Goal: Task Accomplishment & Management: Manage account settings

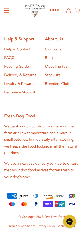
scroll to position [876, 0]
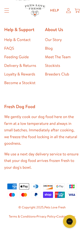
click at [71, 8] on div "Help My account Cart" at bounding box center [63, 10] width 36 height 10
click at [70, 11] on icon at bounding box center [68, 10] width 5 height 5
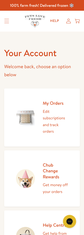
click at [56, 103] on h2 "My Orders" at bounding box center [55, 103] width 25 height 6
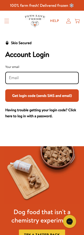
click at [18, 80] on input "Your email" at bounding box center [42, 78] width 66 height 6
type input "jbirtwell@btopenworld.com"
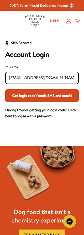
click at [42, 98] on button "Get login code (sends SMS and email)" at bounding box center [41, 95] width 73 height 13
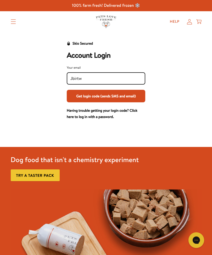
type input "Jbirtwe"
click at [83, 102] on button "Get login code (sends SMS and email)" at bounding box center [106, 96] width 78 height 13
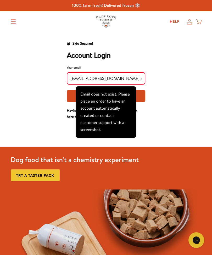
click at [83, 81] on input "jbirtwell@btopenword.com and" at bounding box center [105, 79] width 71 height 6
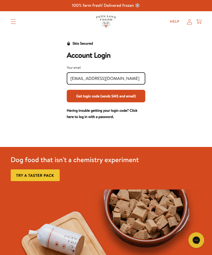
type input "jbirtwell@btopenword.com"
click at [83, 102] on button "Get login code (sends SMS and email)" at bounding box center [106, 96] width 78 height 13
type input "Jbirtw"
click at [83, 102] on button "Get login code (sends SMS and email)" at bounding box center [106, 96] width 78 height 13
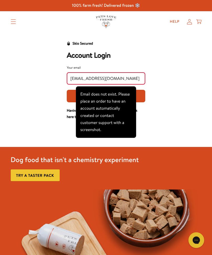
click at [83, 81] on input "jbirtwell@btinternet.com" at bounding box center [105, 79] width 71 height 6
type input "jbirtwell@btopenworld.com"
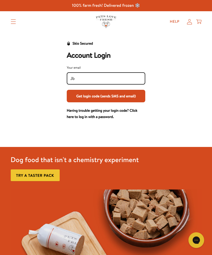
type input "Jbi"
type input "jbirtwell@btopenword.com"
click at [83, 119] on link "Having trouble getting your login code? Click here to log in with a password." at bounding box center [102, 114] width 71 height 12
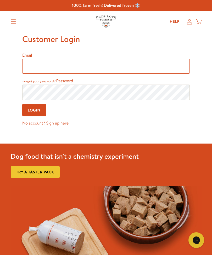
type input "jbirtwell@btopenworld.com"
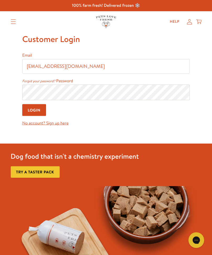
click at [35, 111] on input "Login" at bounding box center [34, 110] width 24 height 12
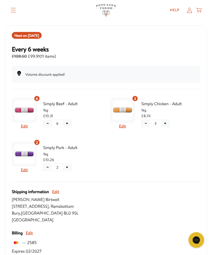
scroll to position [57, 0]
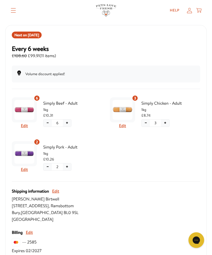
click at [47, 124] on button "−" at bounding box center [47, 123] width 8 height 7
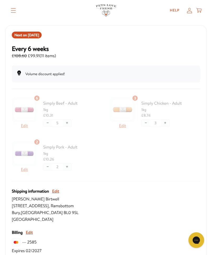
click at [170, 122] on div at bounding box center [106, 138] width 188 height 87
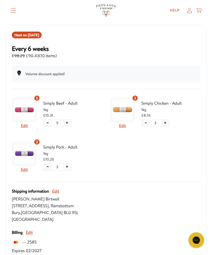
click at [168, 123] on button "+" at bounding box center [165, 123] width 8 height 7
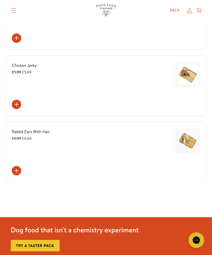
scroll to position [391, 0]
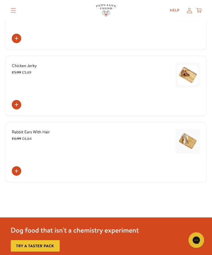
click at [191, 140] on img at bounding box center [188, 142] width 20 height 20
click at [117, 202] on div at bounding box center [106, 206] width 212 height 23
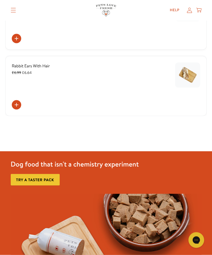
scroll to position [455, 0]
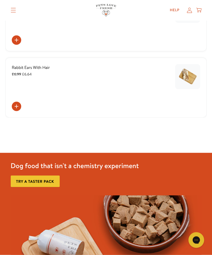
click at [191, 80] on img at bounding box center [188, 77] width 20 height 20
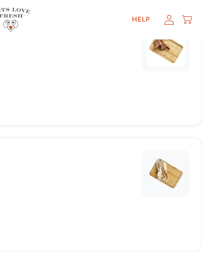
scroll to position [438, 0]
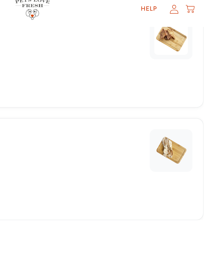
click at [70, 157] on div at bounding box center [106, 158] width 212 height 23
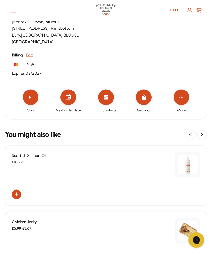
scroll to position [235, 0]
click at [184, 97] on icon "Click for more options" at bounding box center [181, 97] width 6 height 6
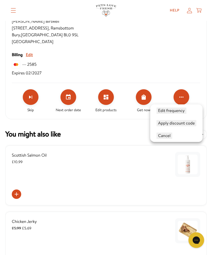
click at [110, 99] on div at bounding box center [106, 127] width 212 height 255
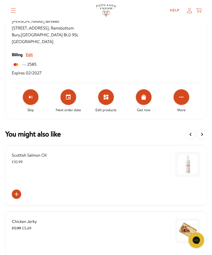
click at [110, 98] on div at bounding box center [106, 127] width 212 height 255
click at [107, 101] on button "Edit products" at bounding box center [106, 97] width 16 height 16
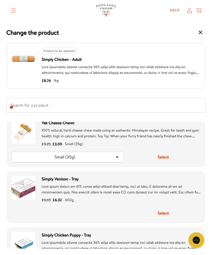
scroll to position [621, 0]
click at [121, 152] on button "Small (35g)" at bounding box center [68, 157] width 112 height 10
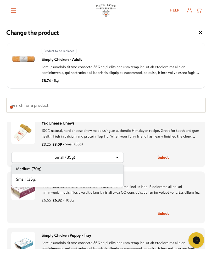
click at [112, 164] on li "Medium (70g)" at bounding box center [67, 169] width 111 height 10
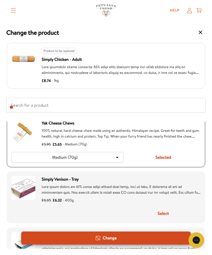
click at [121, 152] on button "Medium (70g)" at bounding box center [68, 157] width 112 height 10
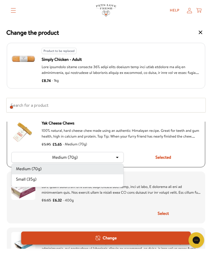
click at [119, 155] on icon "Product option: Yak Cheese Chews (currently selected)" at bounding box center [117, 158] width 6 height 6
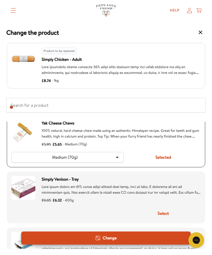
click at [121, 152] on button "Medium (70g)" at bounding box center [68, 157] width 112 height 10
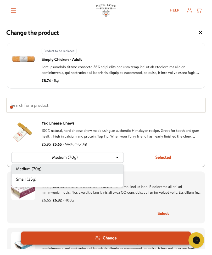
click at [34, 175] on li "Small (35g)" at bounding box center [67, 180] width 111 height 10
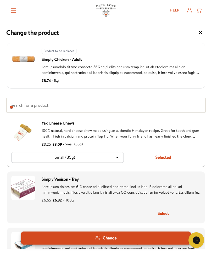
click at [169, 152] on button "Selected" at bounding box center [163, 157] width 75 height 11
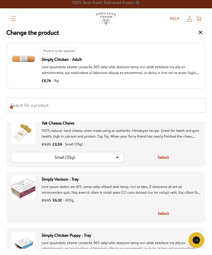
scroll to position [0, 0]
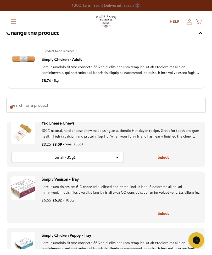
click at [19, 20] on summary "Translation missing: en.sections.header.menu" at bounding box center [14, 21] width 14 height 13
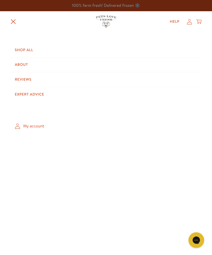
click at [21, 22] on details "Shop All About Reviews Expert Advice My account" at bounding box center [53, 22] width 85 height 14
click at [43, 125] on link "My account" at bounding box center [106, 126] width 191 height 15
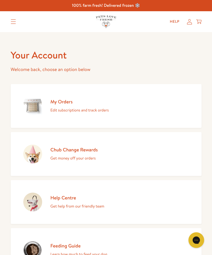
click at [211, 124] on div "Your Account Welcome back, choose an option below My Orders Edit subscriptions …" at bounding box center [106, 181] width 212 height 298
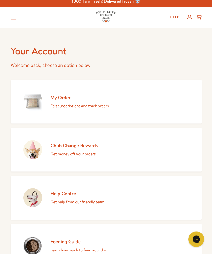
scroll to position [5, 0]
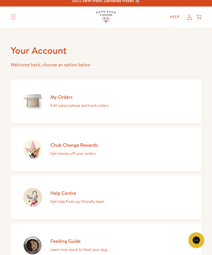
click at [68, 100] on h2 "My Orders" at bounding box center [79, 97] width 58 height 6
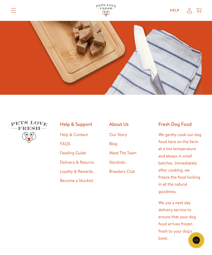
scroll to position [183, 0]
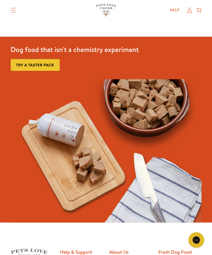
scroll to position [204, 0]
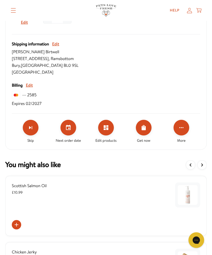
click at [186, 127] on button "Click for more options" at bounding box center [181, 128] width 16 height 16
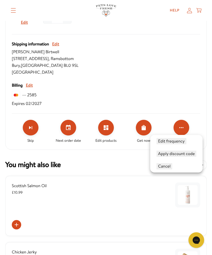
click at [76, 124] on div at bounding box center [106, 127] width 212 height 255
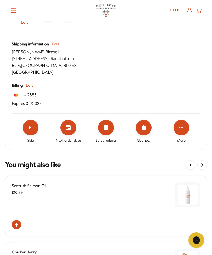
click at [76, 124] on div "Next order date" at bounding box center [68, 132] width 38 height 24
click at [71, 130] on button "Set your next order date" at bounding box center [68, 128] width 16 height 16
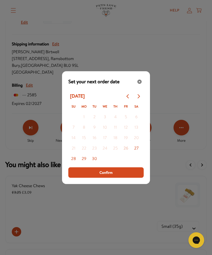
click at [112, 178] on button "Confirm" at bounding box center [105, 173] width 75 height 10
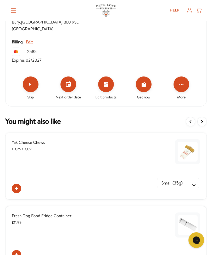
scroll to position [249, 0]
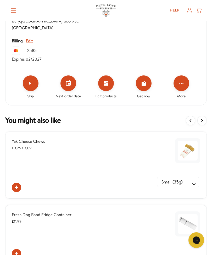
click at [129, 178] on div "Small (35g) Medium (70g)" at bounding box center [106, 184] width 188 height 16
click at [191, 156] on img at bounding box center [188, 151] width 20 height 20
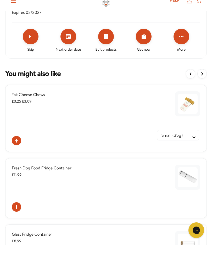
scroll to position [295, 0]
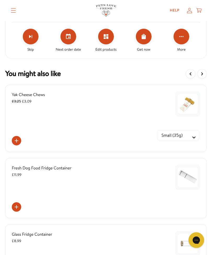
click at [18, 144] on button at bounding box center [16, 140] width 9 height 9
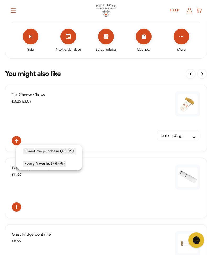
click at [74, 158] on li "Every 6 weeks (£3.09)" at bounding box center [48, 164] width 65 height 13
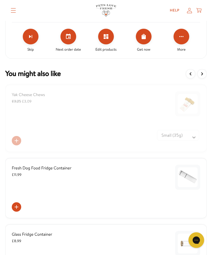
click at [110, 118] on icon "Loading" at bounding box center [106, 118] width 10 height 10
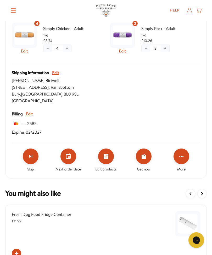
scroll to position [169, 0]
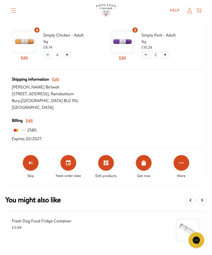
click at [41, 125] on div "Billing Edit ···· 2585 Expires 02/2027" at bounding box center [106, 129] width 188 height 25
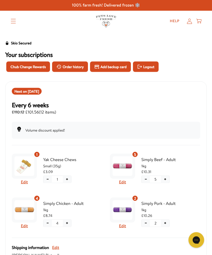
scroll to position [0, 0]
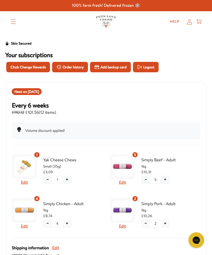
click at [80, 67] on span "Order history" at bounding box center [72, 67] width 21 height 6
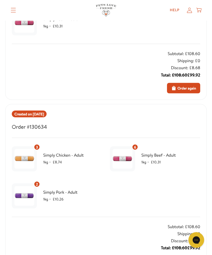
scroll to position [151, 0]
click at [193, 91] on button "Order again" at bounding box center [183, 88] width 33 height 10
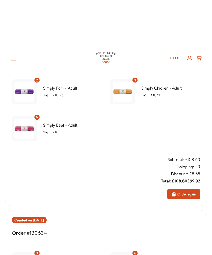
scroll to position [0, 0]
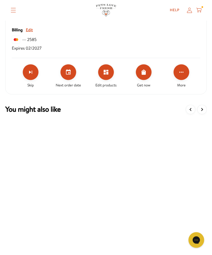
scroll to position [260, 0]
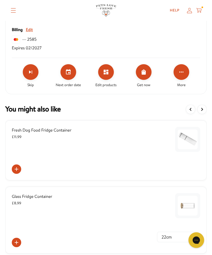
click at [187, 70] on button "Click for more options" at bounding box center [181, 72] width 16 height 16
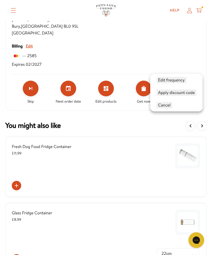
click at [173, 83] on button "Edit frequency" at bounding box center [171, 80] width 30 height 6
select testing "Delivery every 6 weeks"
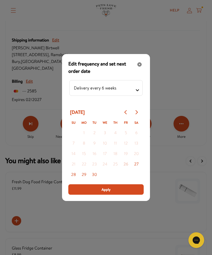
scroll to position [208, 0]
click at [88, 176] on button "29" at bounding box center [84, 175] width 10 height 10
click at [110, 191] on span "Apply" at bounding box center [105, 190] width 9 height 6
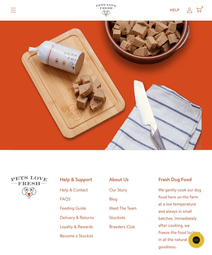
scroll to position [512, 0]
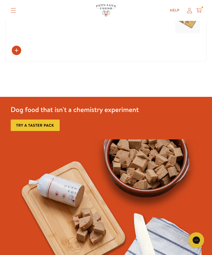
click at [16, 13] on icon "Translation missing: en.sections.header.menu" at bounding box center [13, 10] width 5 height 5
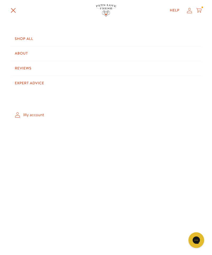
click at [32, 64] on link "Reviews" at bounding box center [106, 68] width 191 height 15
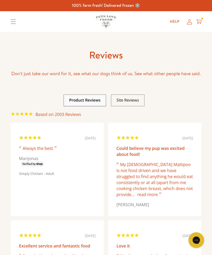
click at [89, 102] on link at bounding box center [84, 100] width 31 height 5
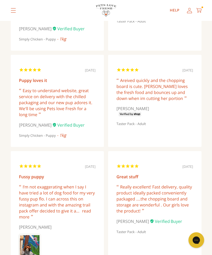
scroll to position [467, 0]
